Goal: Find specific page/section: Find specific page/section

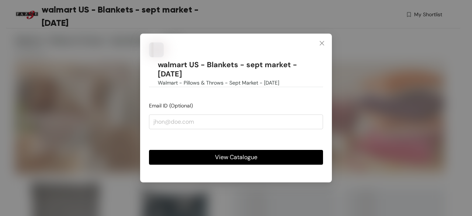
click at [235, 161] on span "View Catalogue" at bounding box center [236, 156] width 42 height 9
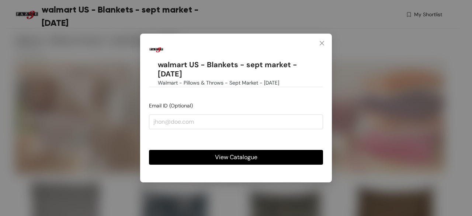
click at [238, 157] on span "View Catalogue" at bounding box center [236, 156] width 42 height 9
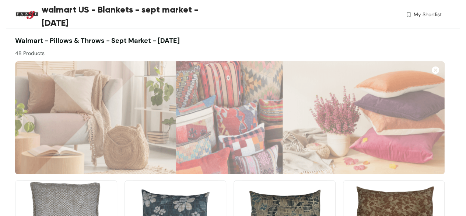
click at [115, 11] on span "walmart US - Blankets - sept market - [DATE]" at bounding box center [122, 16] width 160 height 27
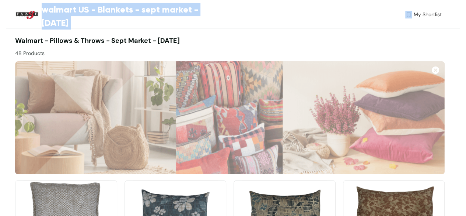
click at [115, 11] on span "walmart US - Blankets - sept market - [DATE]" at bounding box center [122, 16] width 160 height 27
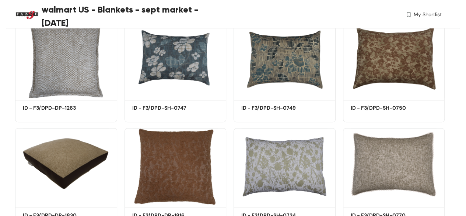
scroll to position [161, 0]
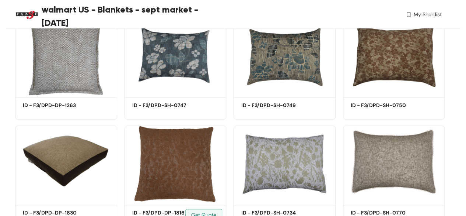
click at [121, 121] on div "Shortlist ID - F3/DPD-DP-1816 Get Quote" at bounding box center [175, 172] width 109 height 107
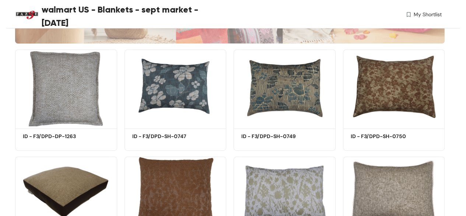
scroll to position [130, 0]
